Goal: Information Seeking & Learning: Find specific fact

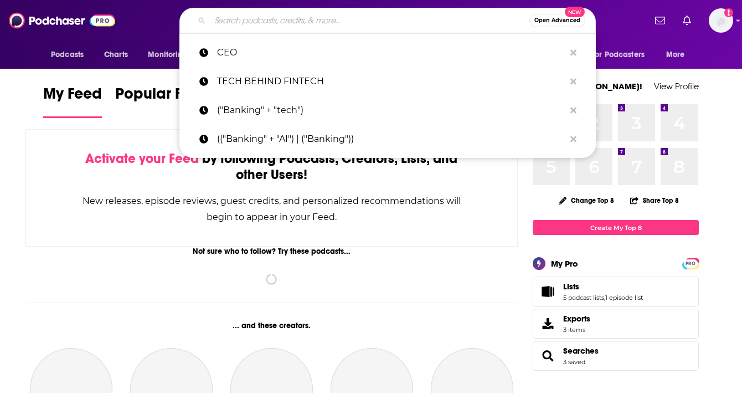
click at [460, 23] on input "Search podcasts, credits, & more..." at bounding box center [370, 21] width 320 height 18
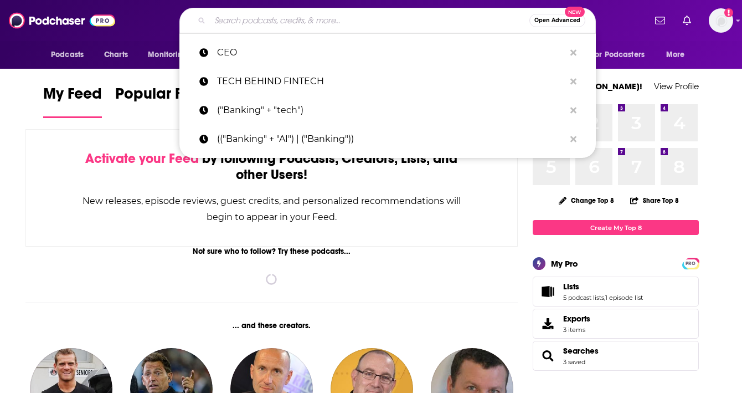
paste input "Daily Cyber Threat Brief"
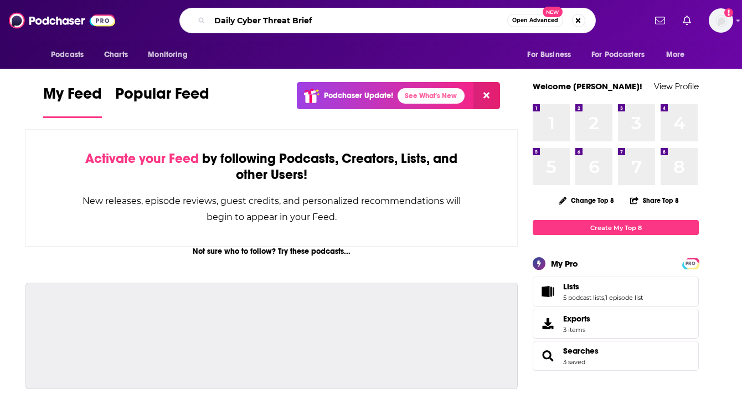
type input "Daily Cyber Threat Brief"
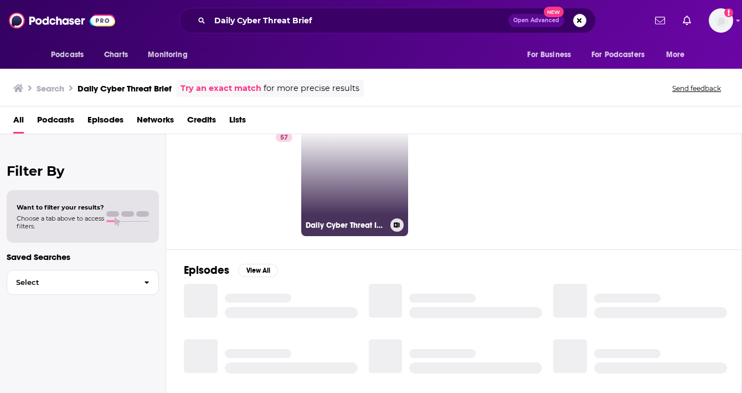
scroll to position [40, 0]
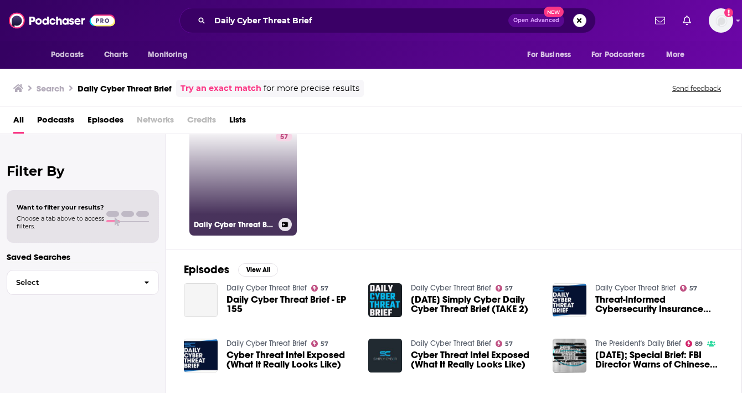
click at [263, 210] on link "57 Daily Cyber Threat Brief" at bounding box center [242, 181] width 107 height 107
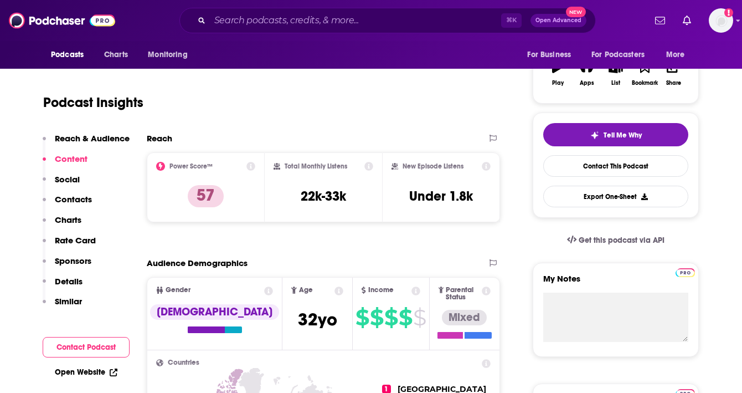
scroll to position [186, 0]
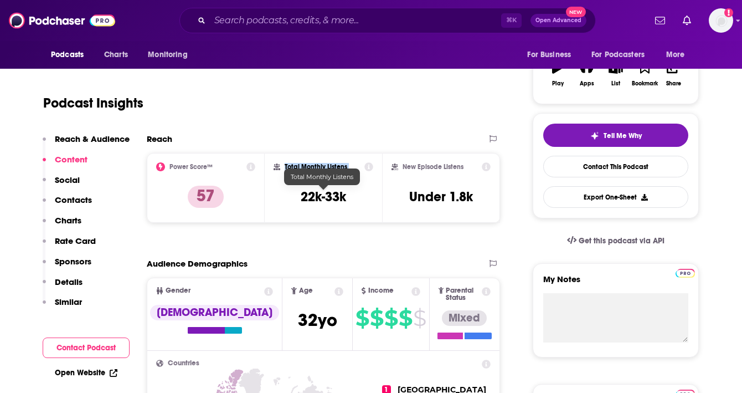
drag, startPoint x: 280, startPoint y: 191, endPoint x: 371, endPoint y: 191, distance: 91.4
click at [371, 191] on div "Total Monthly Listens 22k-33k" at bounding box center [324, 187] width 100 height 51
click at [361, 195] on div "Total Monthly Listens 22k-33k" at bounding box center [324, 187] width 100 height 51
drag, startPoint x: 361, startPoint y: 195, endPoint x: 295, endPoint y: 195, distance: 66.5
click at [295, 195] on div "Total Monthly Listens 22k-33k" at bounding box center [324, 187] width 100 height 51
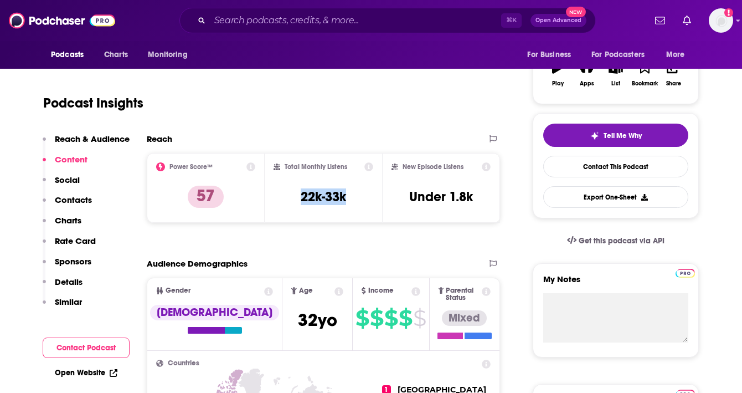
copy h3 "22k-33k"
